Goal: Task Accomplishment & Management: Use online tool/utility

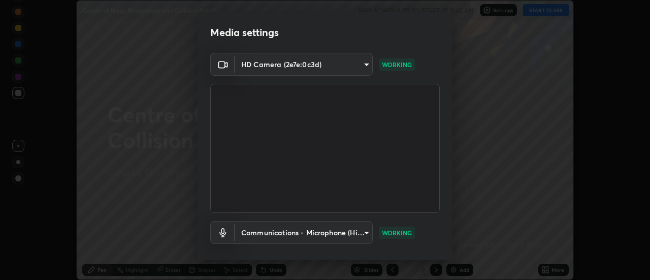
scroll to position [53, 0]
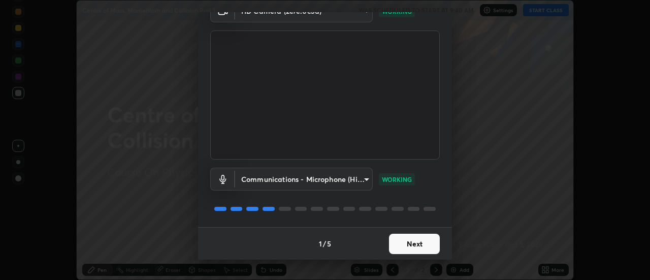
click at [398, 246] on button "Next" at bounding box center [414, 243] width 51 height 20
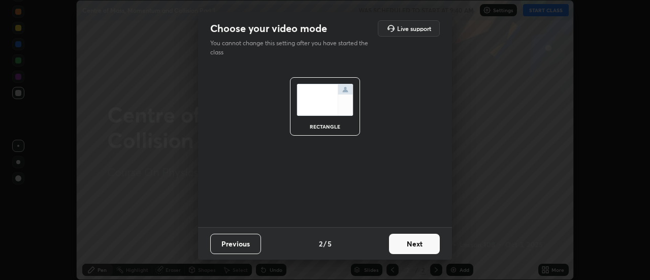
click at [402, 248] on button "Next" at bounding box center [414, 243] width 51 height 20
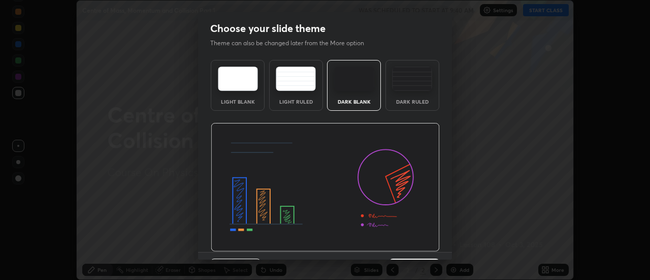
scroll to position [25, 0]
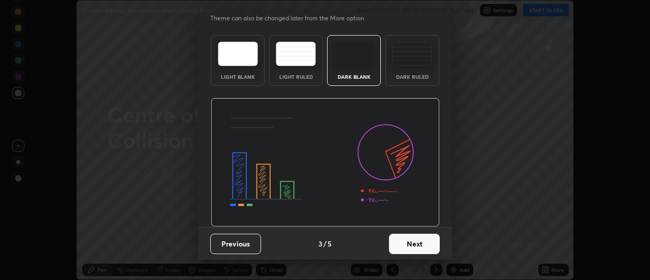
click at [409, 242] on button "Next" at bounding box center [414, 243] width 51 height 20
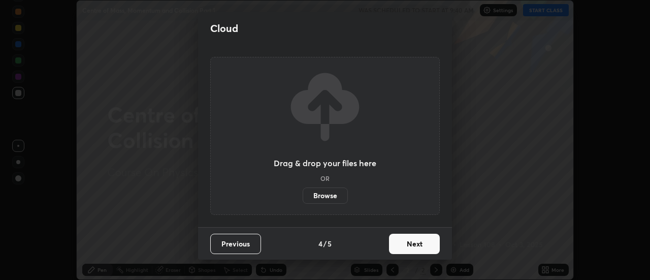
scroll to position [0, 0]
click at [403, 244] on button "Next" at bounding box center [414, 243] width 51 height 20
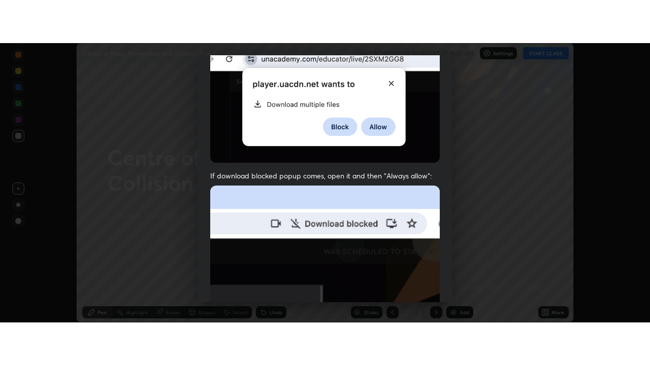
scroll to position [260, 0]
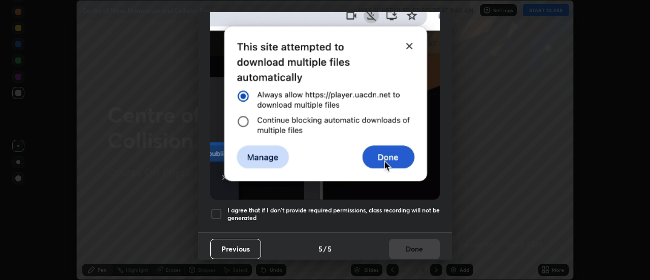
click at [311, 208] on h5 "I agree that if I don't provide required permissions, class recording will not …" at bounding box center [333, 214] width 212 height 16
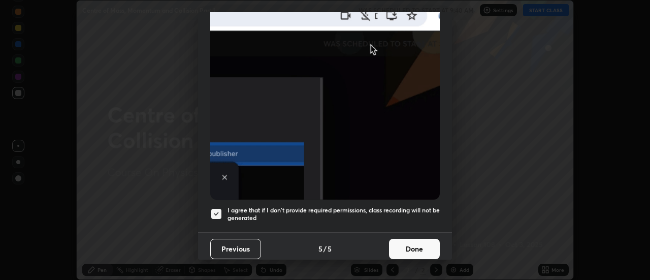
click at [402, 242] on button "Done" at bounding box center [414, 249] width 51 height 20
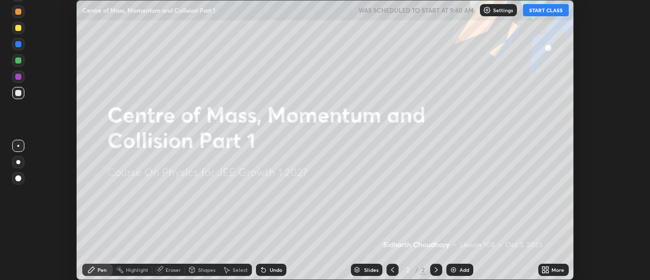
click at [540, 12] on button "START CLASS" at bounding box center [546, 10] width 46 height 12
click at [547, 271] on icon at bounding box center [547, 271] width 3 height 3
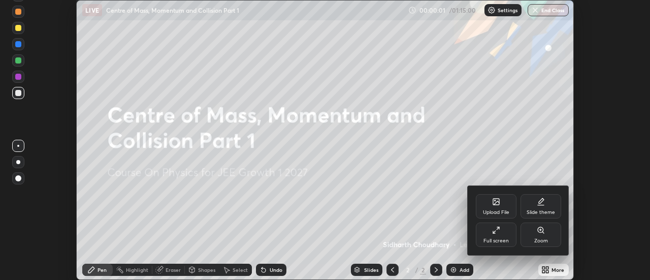
click at [501, 232] on div "Full screen" at bounding box center [496, 234] width 41 height 24
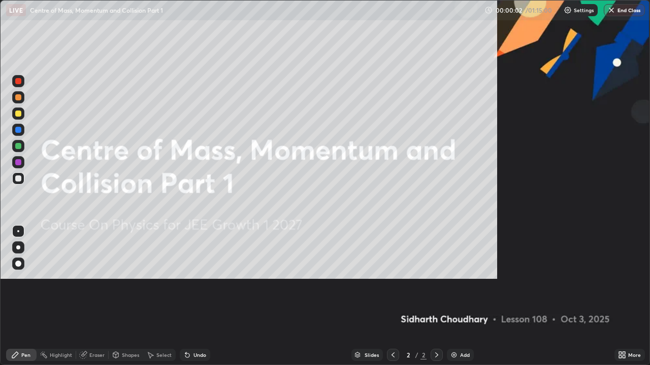
scroll to position [365, 650]
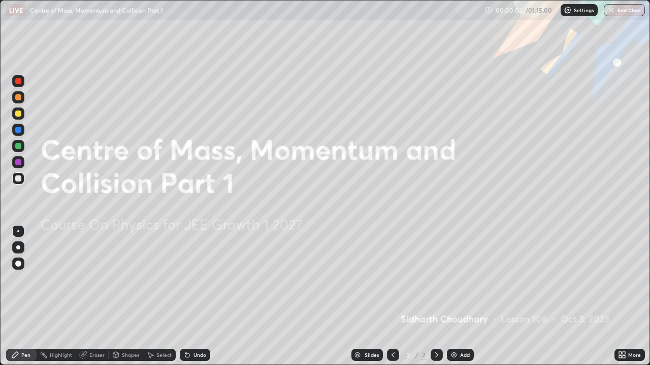
click at [457, 279] on div "Add" at bounding box center [460, 355] width 27 height 12
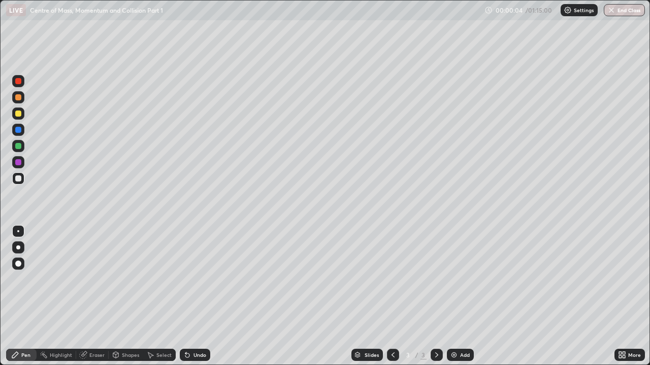
click at [18, 248] on div at bounding box center [18, 248] width 4 height 4
click at [19, 178] on div at bounding box center [18, 179] width 6 height 6
click at [125, 279] on div "Shapes" at bounding box center [130, 355] width 17 height 5
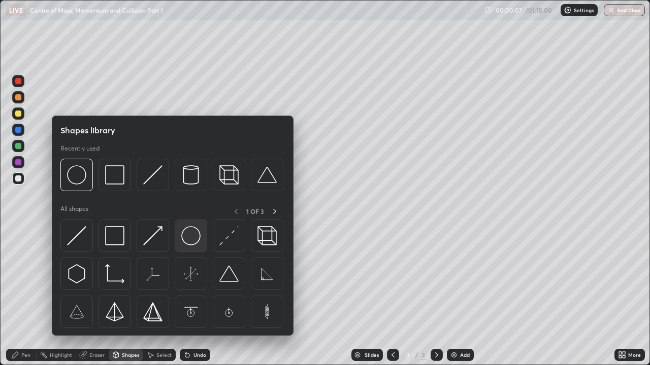
click at [196, 239] on img at bounding box center [190, 235] width 19 height 19
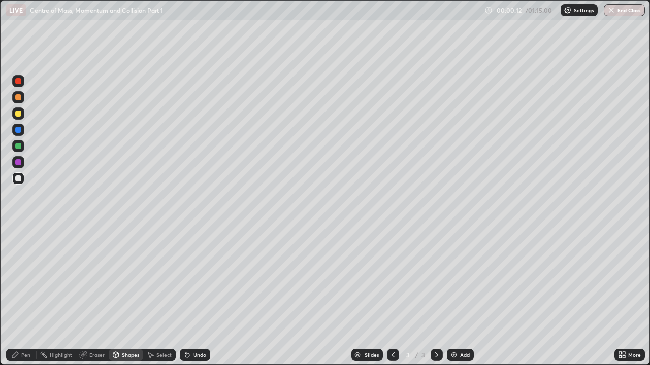
click at [27, 279] on div "Pen" at bounding box center [25, 355] width 9 height 5
click at [17, 113] on div at bounding box center [18, 114] width 6 height 6
click at [23, 279] on div "Pen" at bounding box center [25, 355] width 9 height 5
click at [20, 114] on div at bounding box center [18, 114] width 6 height 6
click at [18, 114] on div at bounding box center [18, 114] width 6 height 6
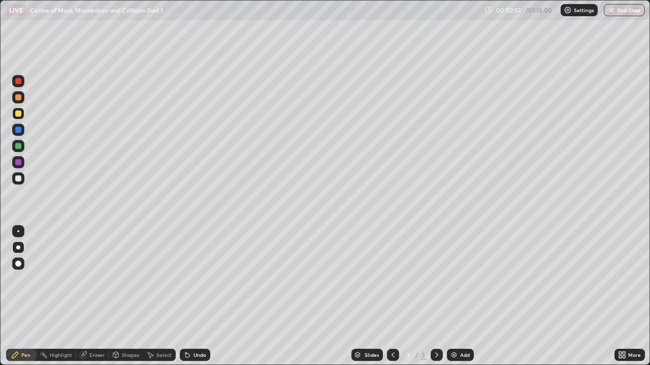
click at [19, 97] on div at bounding box center [18, 97] width 6 height 6
click at [21, 146] on div at bounding box center [18, 146] width 6 height 6
click at [19, 99] on div at bounding box center [18, 97] width 6 height 6
click at [88, 279] on div "Eraser" at bounding box center [92, 355] width 32 height 12
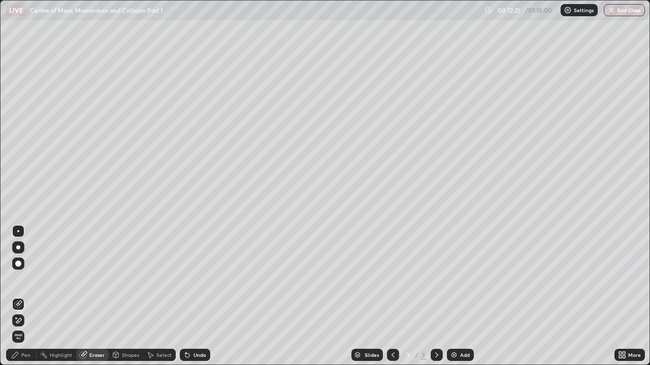
click at [18, 264] on div at bounding box center [18, 264] width 6 height 6
click at [24, 279] on div "Pen" at bounding box center [25, 355] width 9 height 5
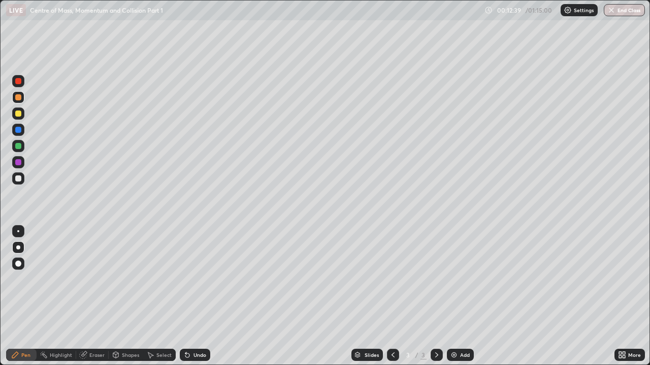
click at [18, 114] on div at bounding box center [18, 114] width 6 height 6
click at [87, 279] on div "Eraser" at bounding box center [92, 355] width 32 height 12
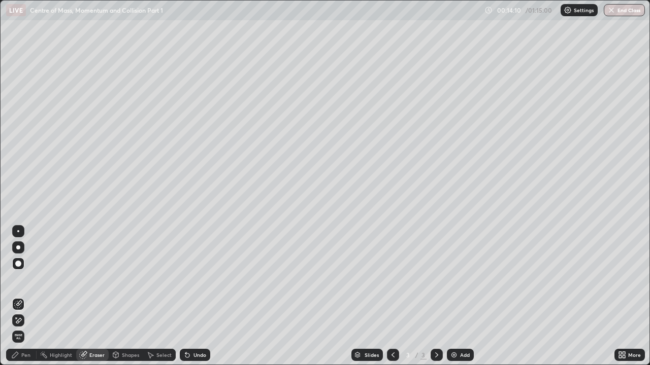
click at [26, 279] on div "Pen" at bounding box center [25, 355] width 9 height 5
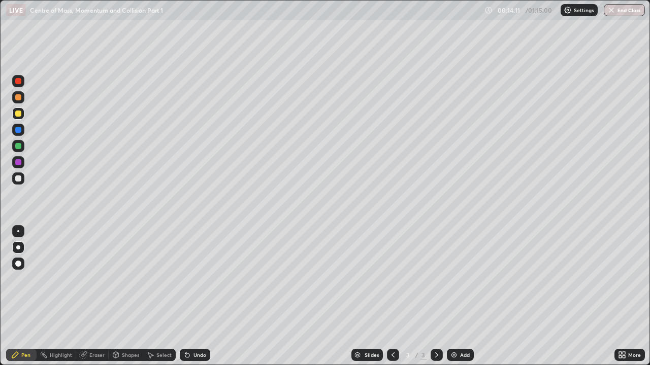
click at [18, 248] on div at bounding box center [18, 248] width 4 height 4
click at [455, 279] on img at bounding box center [454, 355] width 8 height 8
click at [19, 174] on div at bounding box center [18, 179] width 12 height 12
click at [120, 279] on div "Shapes" at bounding box center [126, 355] width 35 height 12
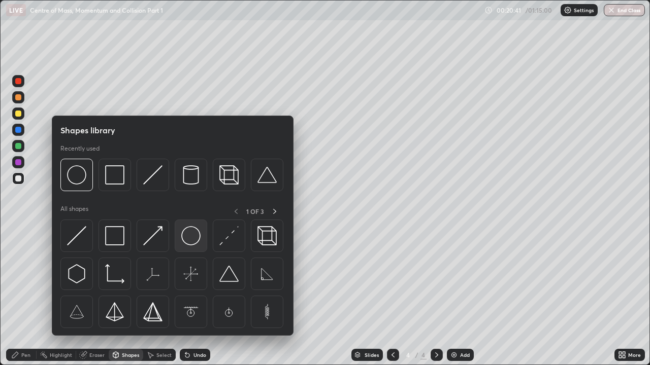
click at [191, 241] on img at bounding box center [190, 235] width 19 height 19
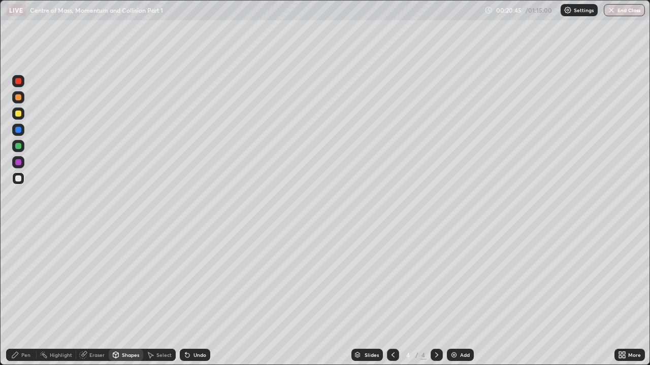
click at [25, 279] on div "Pen" at bounding box center [25, 355] width 9 height 5
click at [19, 115] on div at bounding box center [18, 114] width 6 height 6
click at [18, 177] on div at bounding box center [18, 179] width 6 height 6
click at [18, 96] on div at bounding box center [18, 97] width 6 height 6
click at [19, 146] on div at bounding box center [18, 146] width 6 height 6
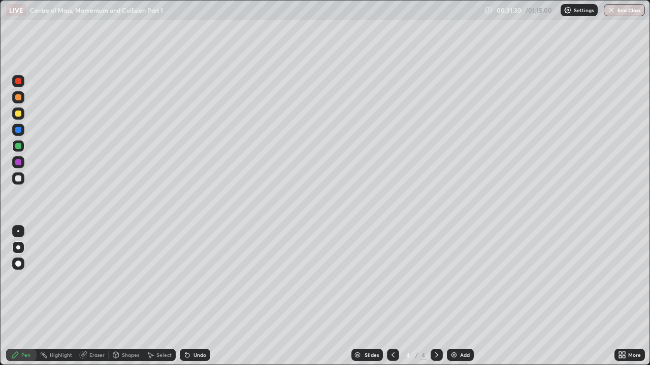
click at [464, 279] on div "Add" at bounding box center [465, 355] width 10 height 5
click at [19, 180] on div at bounding box center [18, 179] width 6 height 6
click at [124, 279] on div "Shapes" at bounding box center [126, 355] width 35 height 12
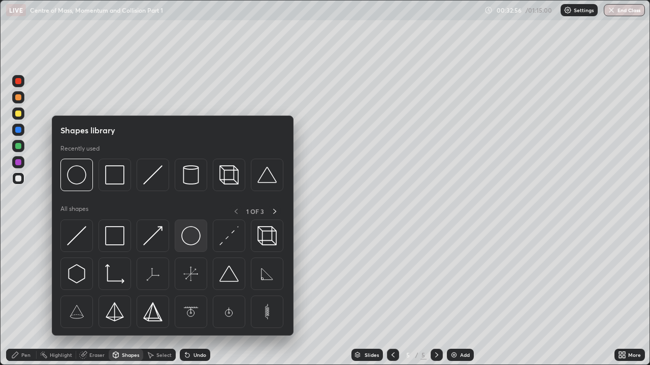
click at [193, 236] on img at bounding box center [190, 235] width 19 height 19
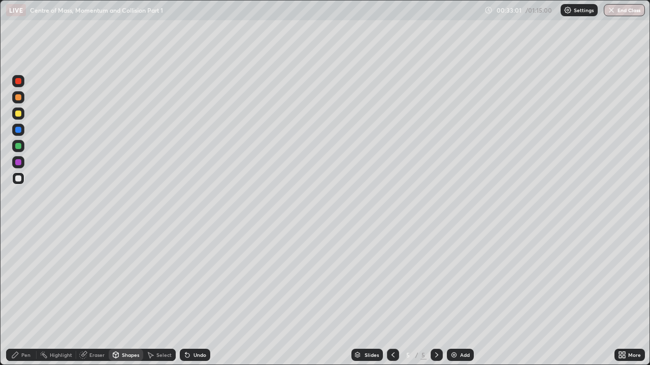
click at [19, 114] on div at bounding box center [18, 114] width 6 height 6
click at [26, 279] on div "Pen" at bounding box center [25, 355] width 9 height 5
click at [20, 99] on div at bounding box center [18, 97] width 6 height 6
click at [19, 178] on div at bounding box center [18, 179] width 6 height 6
click at [18, 100] on div at bounding box center [18, 97] width 6 height 6
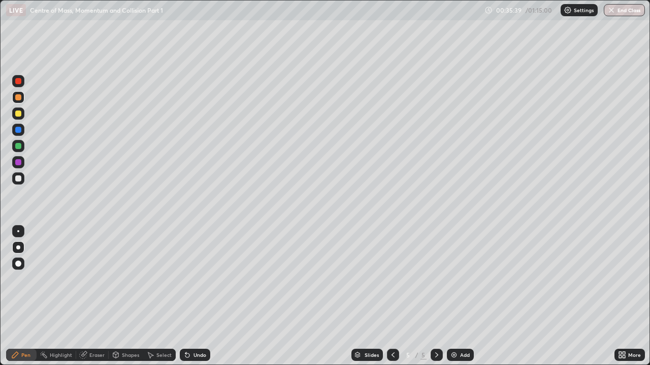
click at [18, 112] on div at bounding box center [18, 114] width 6 height 6
click at [20, 96] on div at bounding box center [18, 97] width 6 height 6
click at [20, 130] on div at bounding box center [18, 130] width 6 height 6
click at [17, 119] on div at bounding box center [18, 114] width 12 height 12
click at [457, 279] on div "Add" at bounding box center [460, 355] width 27 height 12
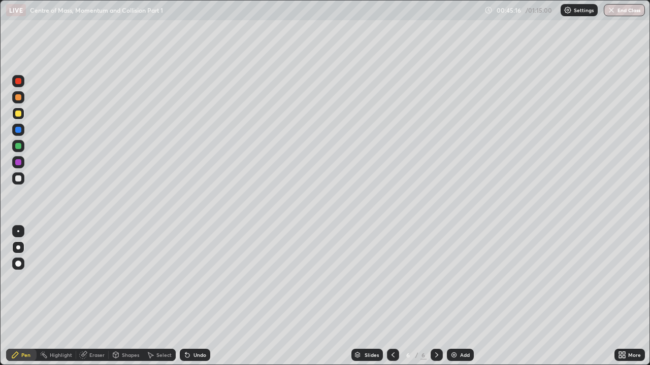
click at [16, 179] on div at bounding box center [18, 179] width 6 height 6
click at [19, 180] on div at bounding box center [18, 179] width 6 height 6
click at [455, 279] on img at bounding box center [454, 355] width 8 height 8
click at [19, 179] on div at bounding box center [18, 179] width 6 height 6
click at [20, 115] on div at bounding box center [18, 114] width 6 height 6
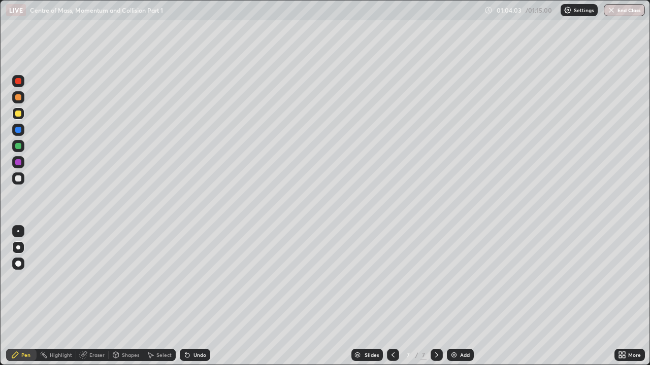
click at [19, 97] on div at bounding box center [18, 97] width 6 height 6
click at [17, 113] on div at bounding box center [18, 114] width 6 height 6
click at [19, 146] on div at bounding box center [18, 146] width 6 height 6
click at [19, 176] on div at bounding box center [18, 179] width 6 height 6
click at [19, 146] on div at bounding box center [18, 146] width 6 height 6
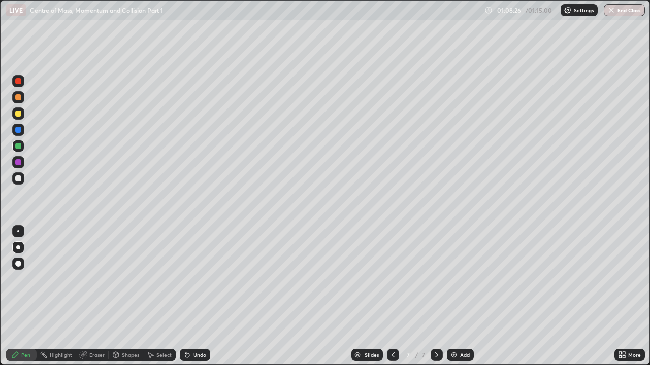
click at [18, 178] on div at bounding box center [18, 179] width 6 height 6
click at [17, 177] on div at bounding box center [18, 179] width 6 height 6
click at [18, 98] on div at bounding box center [18, 97] width 6 height 6
click at [17, 112] on div at bounding box center [18, 114] width 6 height 6
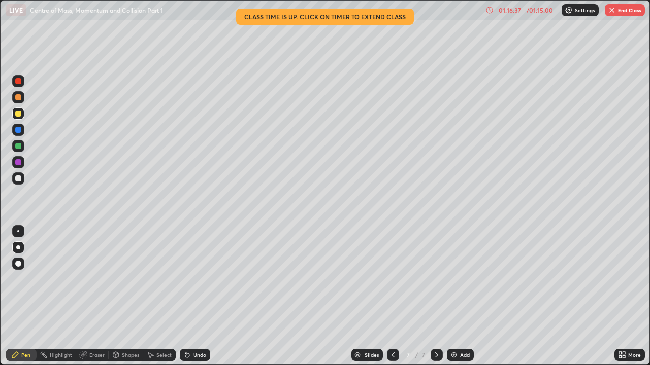
click at [456, 279] on img at bounding box center [454, 355] width 8 height 8
click at [19, 178] on div at bounding box center [18, 179] width 6 height 6
click at [18, 112] on div at bounding box center [18, 114] width 6 height 6
click at [92, 279] on div "Eraser" at bounding box center [96, 355] width 15 height 5
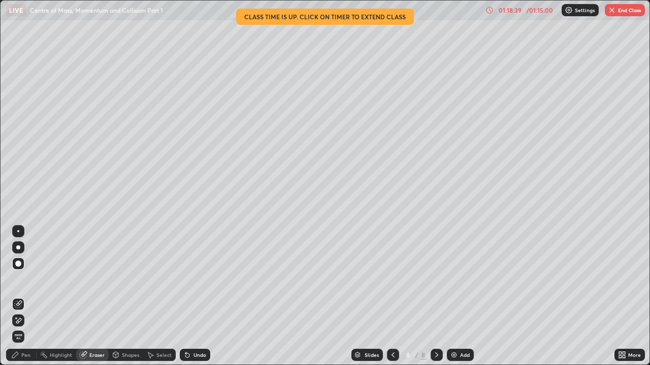
click at [23, 279] on div "Pen" at bounding box center [25, 355] width 9 height 5
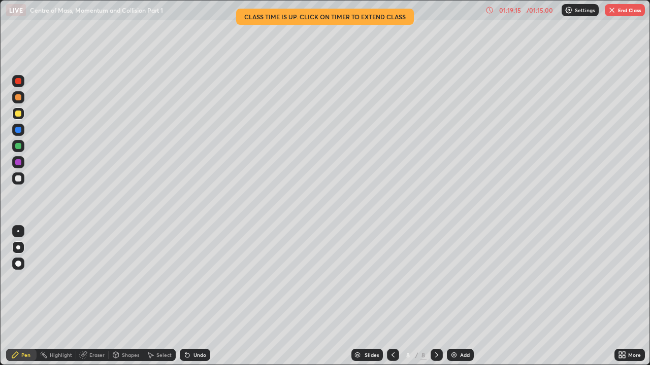
click at [193, 279] on div "Undo" at bounding box center [199, 355] width 13 height 5
click at [17, 98] on div at bounding box center [18, 97] width 6 height 6
click at [18, 146] on div at bounding box center [18, 146] width 6 height 6
click at [619, 15] on button "End Class" at bounding box center [624, 10] width 40 height 12
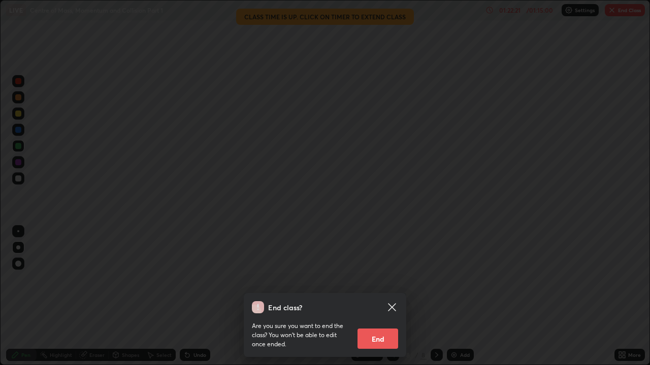
click at [378, 279] on button "End" at bounding box center [377, 339] width 41 height 20
